Goal: Entertainment & Leisure: Consume media (video, audio)

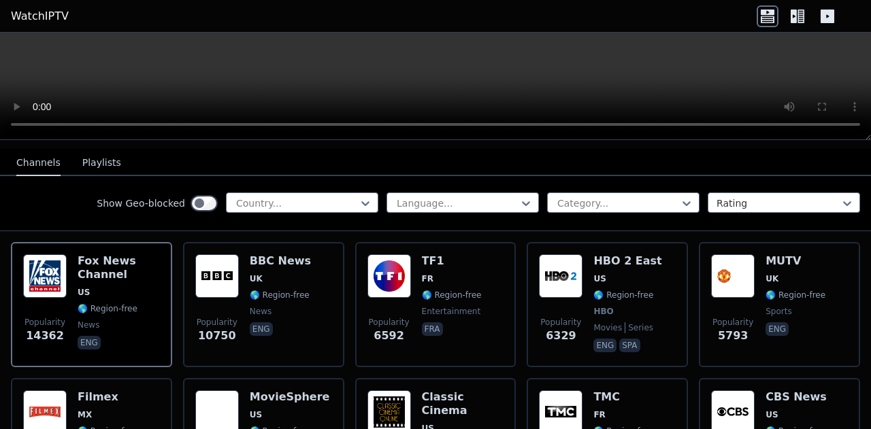
scroll to position [80, 0]
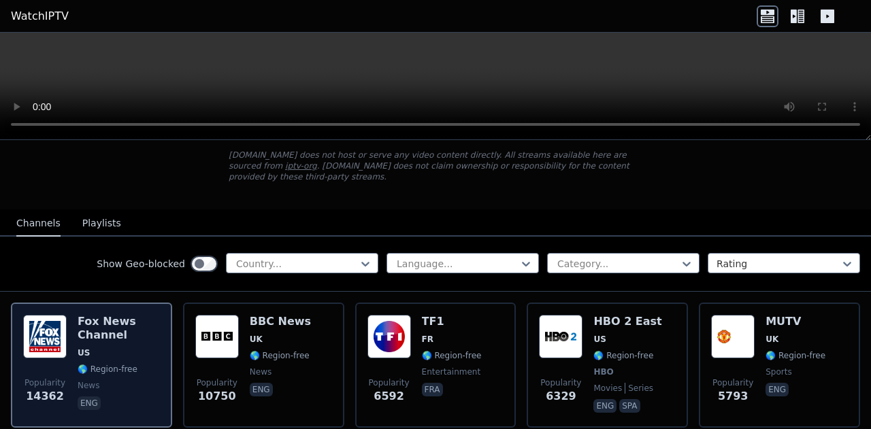
click at [117, 348] on div "[PERSON_NAME] US 🌎 Region-free news eng" at bounding box center [119, 365] width 82 height 101
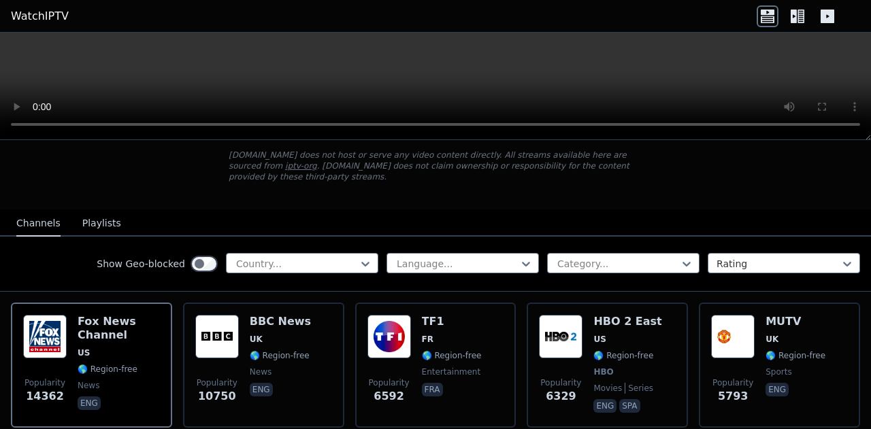
click at [86, 211] on button "Playlists" at bounding box center [101, 224] width 39 height 26
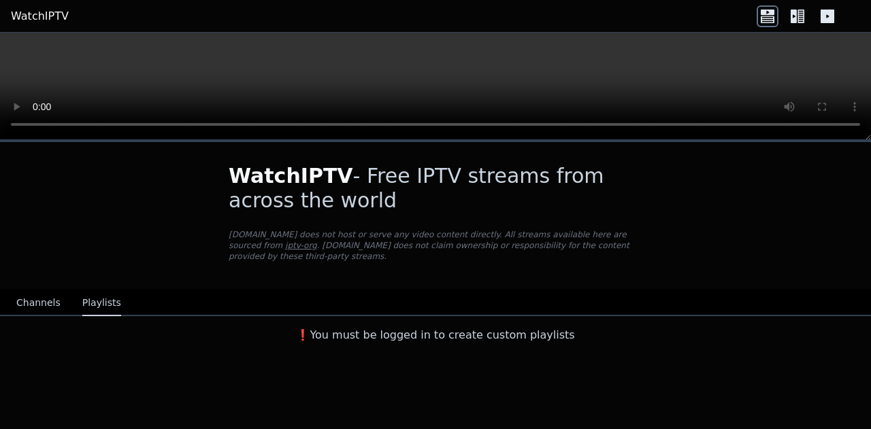
scroll to position [0, 0]
click at [28, 297] on button "Channels" at bounding box center [38, 304] width 44 height 26
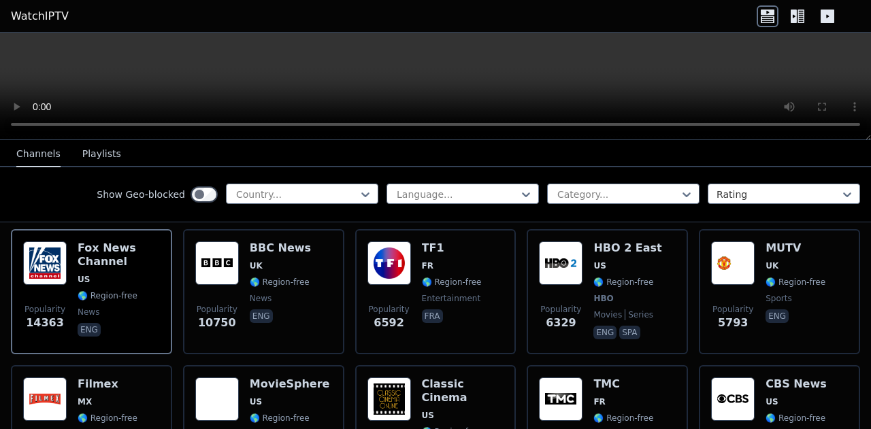
scroll to position [163, 0]
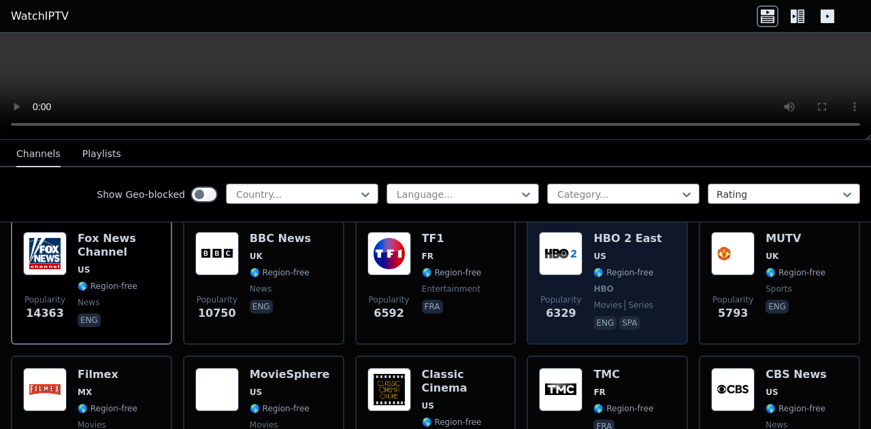
click at [672, 247] on div "Popularity 6329 HBO 2 East US 🌎 Region-free HBO movies series eng spa" at bounding box center [607, 282] width 161 height 125
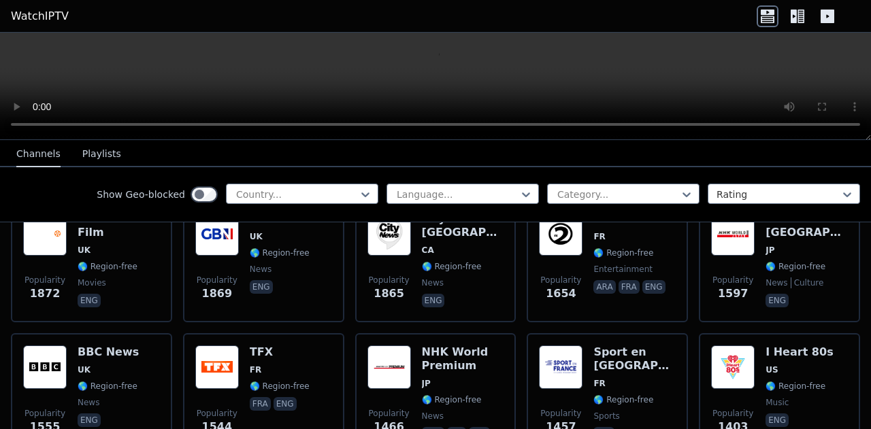
scroll to position [855, 0]
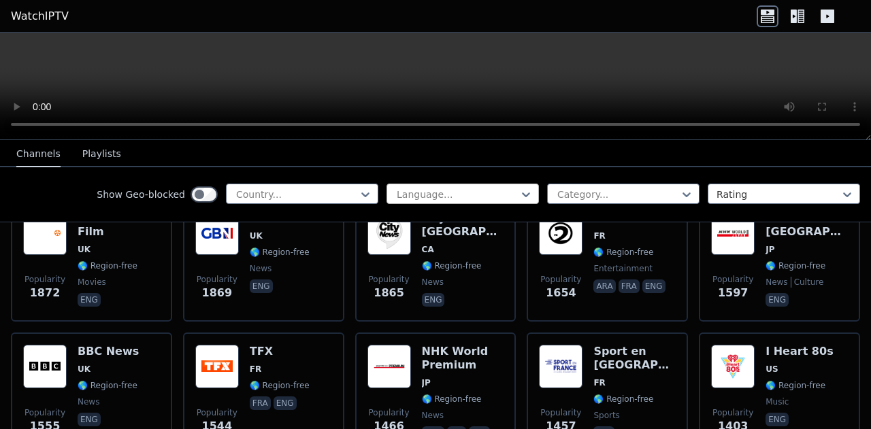
click at [402, 189] on div at bounding box center [457, 195] width 124 height 14
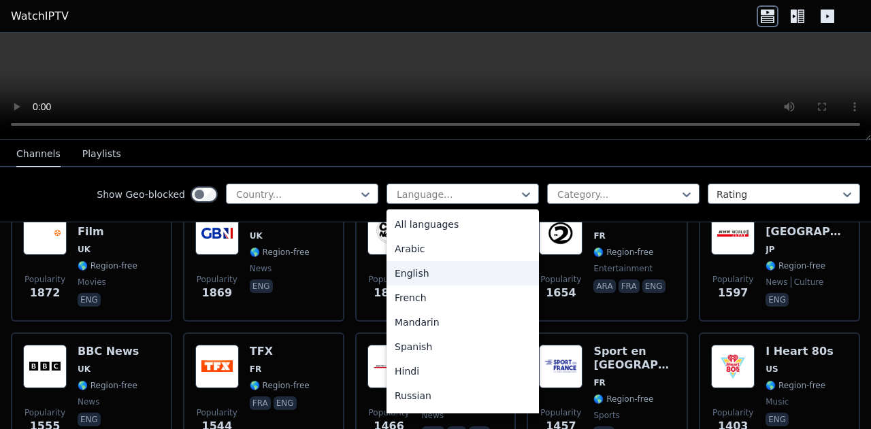
click at [411, 270] on div "English" at bounding box center [462, 273] width 152 height 24
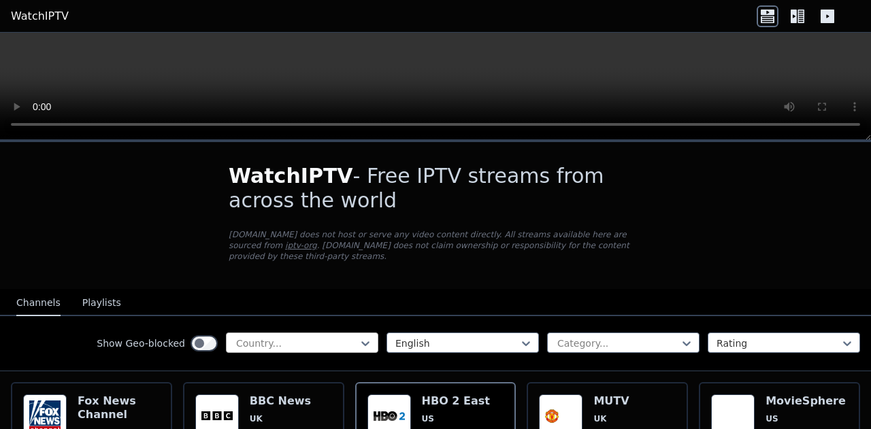
click at [327, 337] on div at bounding box center [297, 344] width 124 height 14
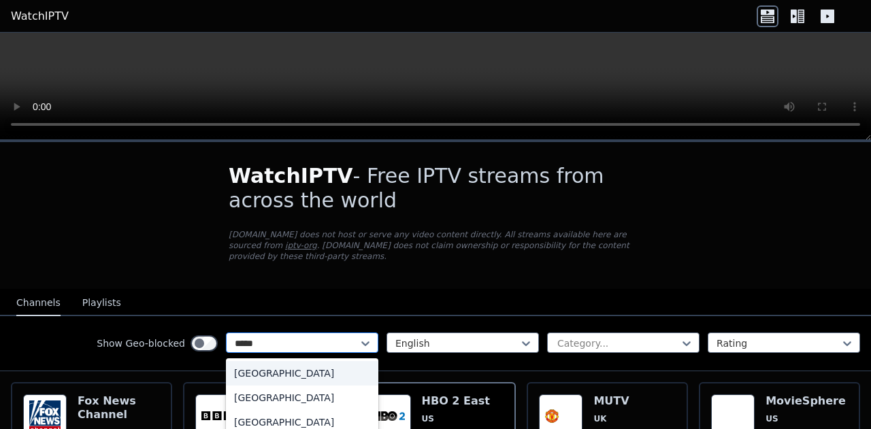
type input "******"
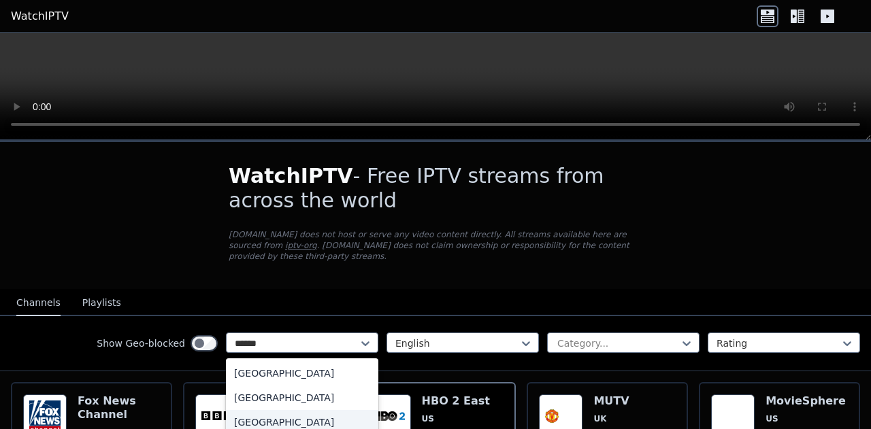
click at [257, 412] on div "[GEOGRAPHIC_DATA]" at bounding box center [302, 422] width 152 height 24
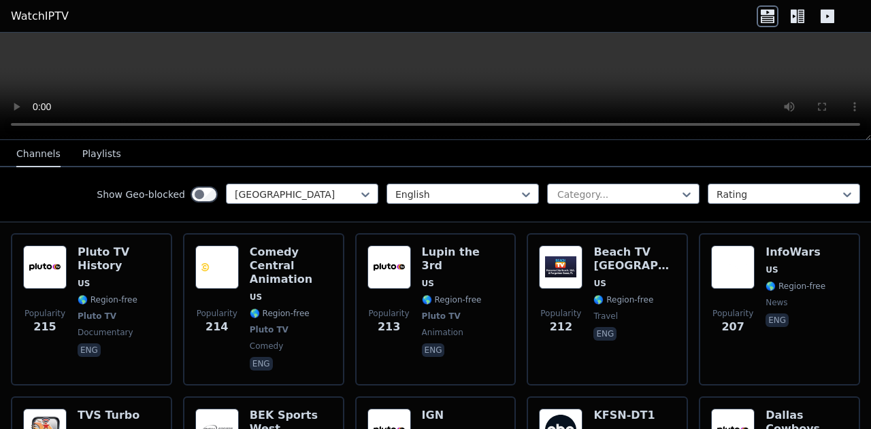
scroll to position [2963, 0]
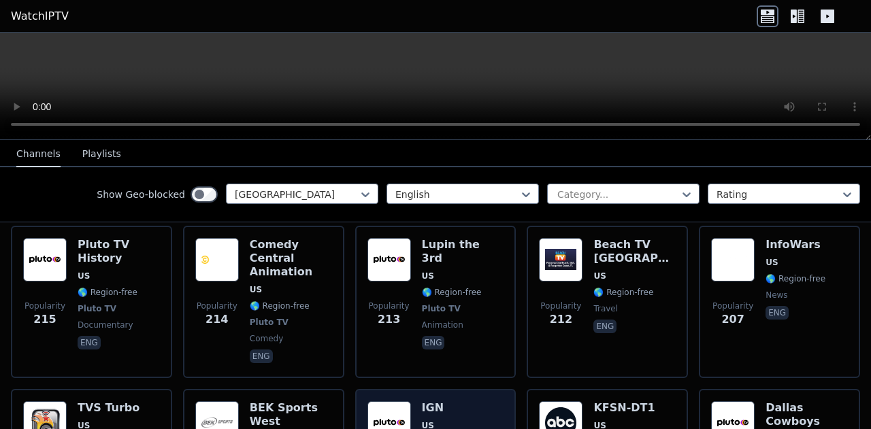
click at [378, 401] on img at bounding box center [389, 423] width 44 height 44
